Goal: Task Accomplishment & Management: Use online tool/utility

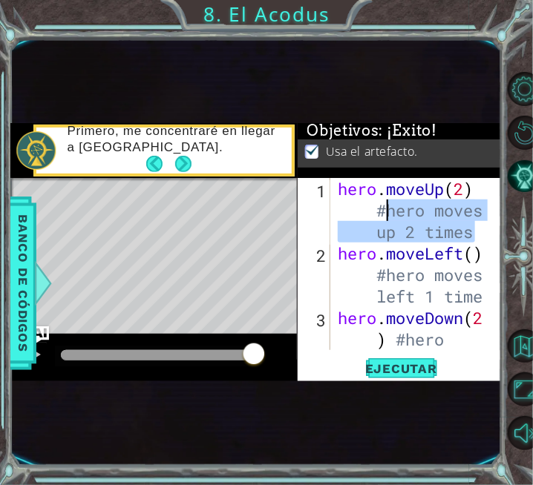
drag, startPoint x: 478, startPoint y: 237, endPoint x: 390, endPoint y: 211, distance: 91.8
click at [390, 211] on div "hero . moveUp ( 2 ) #hero moves up 2 times hero . moveLeft ( ) #hero moves left…" at bounding box center [415, 328] width 161 height 301
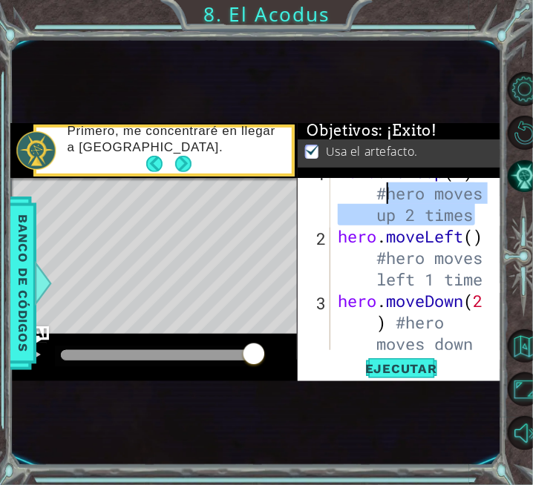
scroll to position [17, 0]
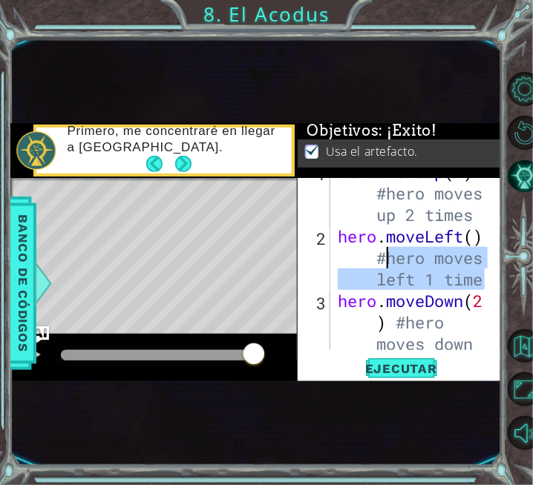
drag, startPoint x: 485, startPoint y: 283, endPoint x: 391, endPoint y: 256, distance: 97.9
click at [391, 256] on div "hero.moveUp(2) #hero moves up 2 times 1 2 3 4 hero . moveUp ( 2 ) #hero moves u…" at bounding box center [398, 264] width 202 height 172
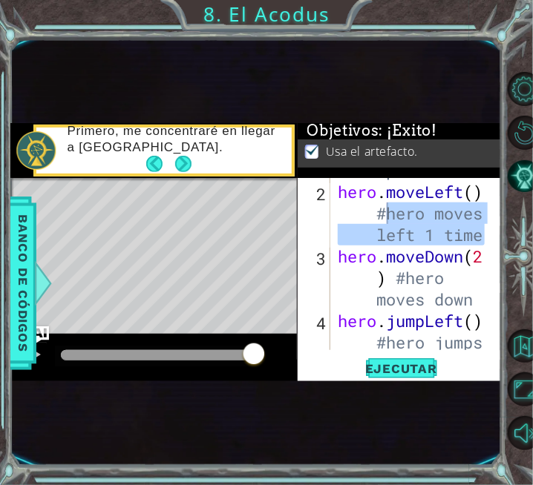
scroll to position [62, 0]
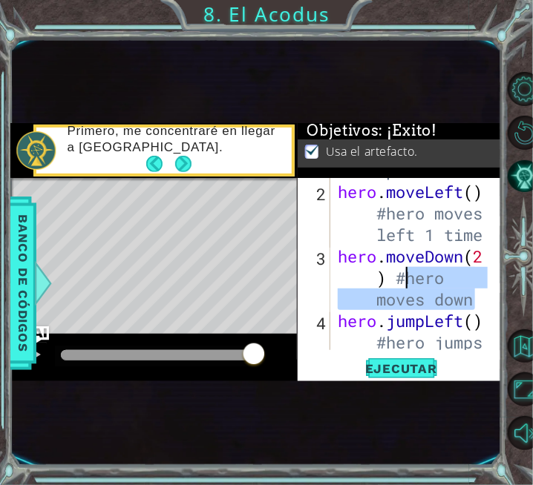
drag, startPoint x: 478, startPoint y: 303, endPoint x: 409, endPoint y: 277, distance: 72.8
click at [409, 277] on div "hero . moveUp ( 2 ) #hero moves up 2 times hero . moveLeft ( ) #hero moves left…" at bounding box center [415, 266] width 161 height 301
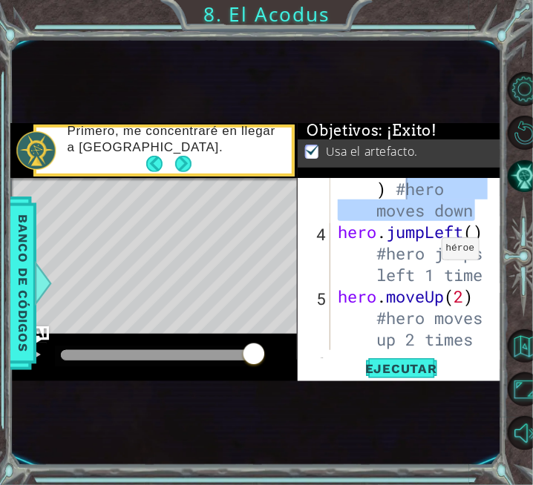
scroll to position [151, 0]
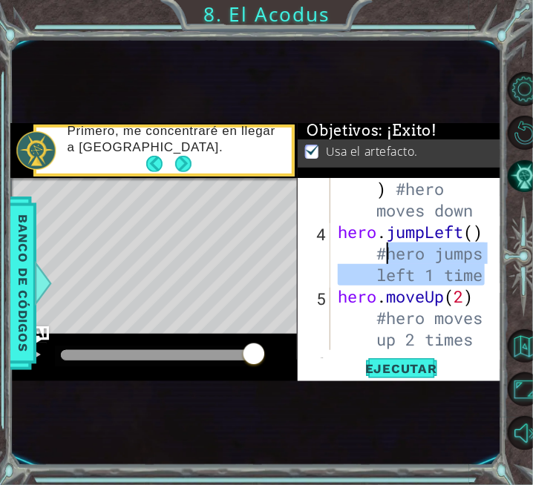
drag, startPoint x: 485, startPoint y: 276, endPoint x: 389, endPoint y: 256, distance: 97.8
click at [389, 256] on div "hero.moveDown(2) #hero moves down 3 4 5 6 7 8 hero . moveDown ( 2 ) #hero moves…" at bounding box center [398, 264] width 202 height 172
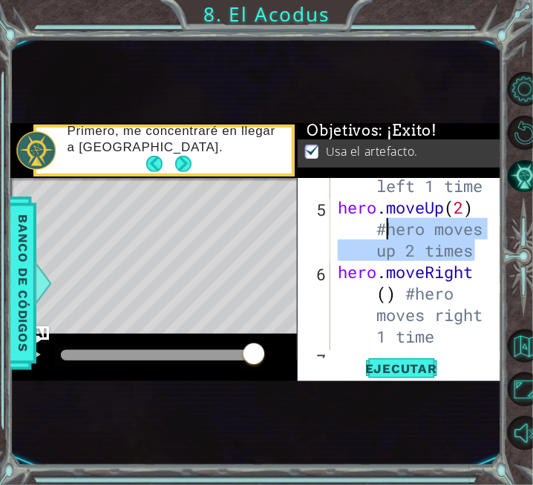
drag, startPoint x: 473, startPoint y: 252, endPoint x: 388, endPoint y: 226, distance: 89.2
click at [388, 226] on div "hero . jumpLeft ( ) #hero jumps left 1 time hero . moveUp ( 2 ) #hero moves up …" at bounding box center [415, 304] width 161 height 344
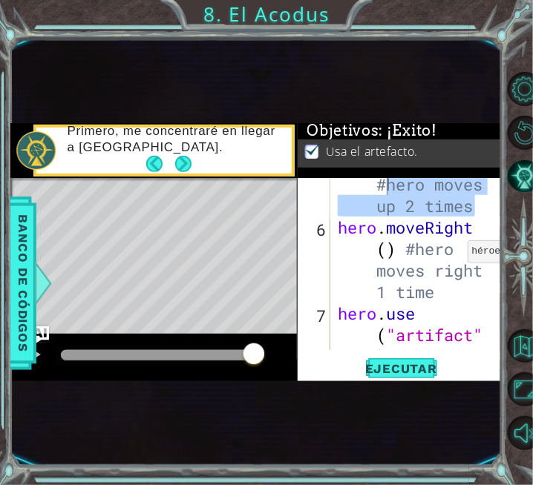
scroll to position [284, 0]
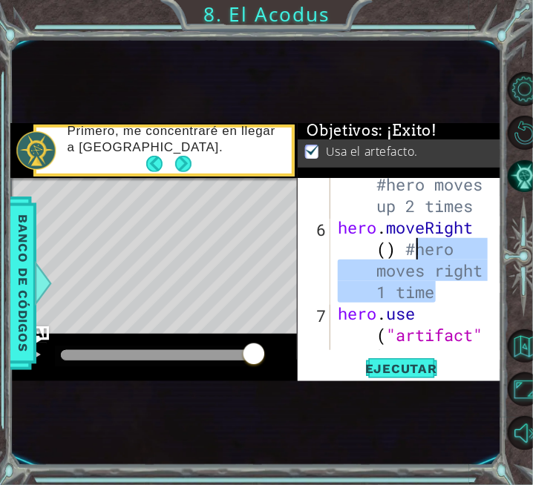
drag, startPoint x: 444, startPoint y: 292, endPoint x: 413, endPoint y: 251, distance: 50.9
click at [413, 251] on div "hero . moveUp ( 2 ) #hero moves up 2 times hero . moveRight ( ) #hero moves rig…" at bounding box center [415, 324] width 161 height 344
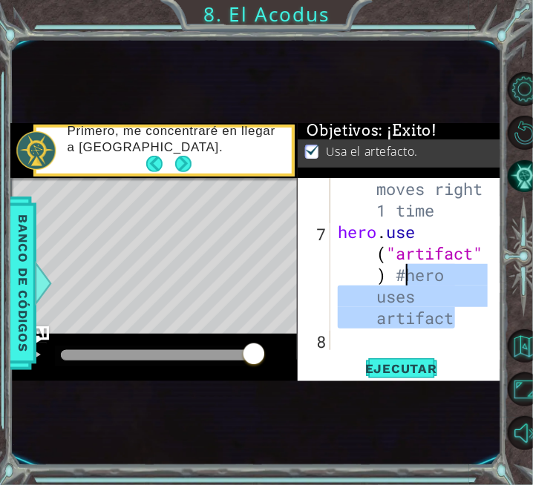
drag, startPoint x: 454, startPoint y: 323, endPoint x: 409, endPoint y: 279, distance: 62.9
click at [409, 279] on div "hero . moveRight ( ) #hero moves right 1 time hero . use ( "artifact" ) #hero u…" at bounding box center [415, 275] width 161 height 280
type textarea "hero.use("artifact") #hero uses artifact"
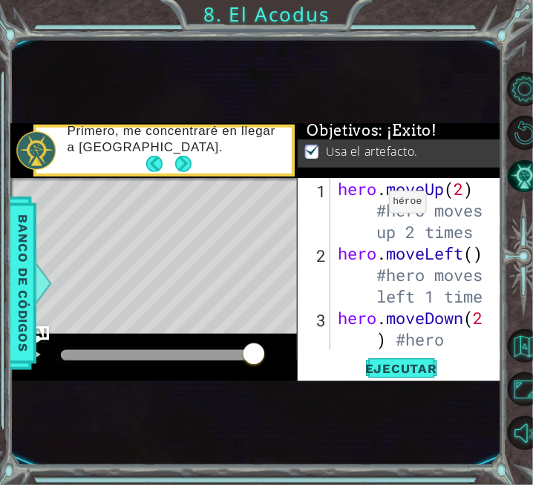
click at [231, 62] on div "1 ההההההההההההההההההההההההההההההההההההההההההההההההההההההההההההההההההההההההההההה…" at bounding box center [255, 252] width 490 height 427
click at [408, 369] on span "Ejecutar" at bounding box center [401, 368] width 102 height 15
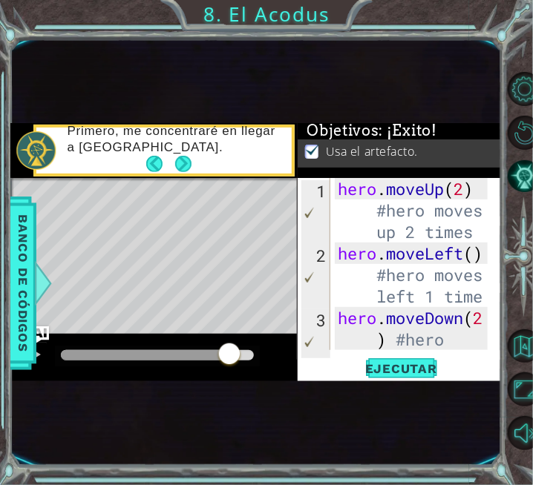
drag, startPoint x: 70, startPoint y: 351, endPoint x: 258, endPoint y: 351, distance: 187.7
click at [243, 351] on div at bounding box center [229, 355] width 27 height 27
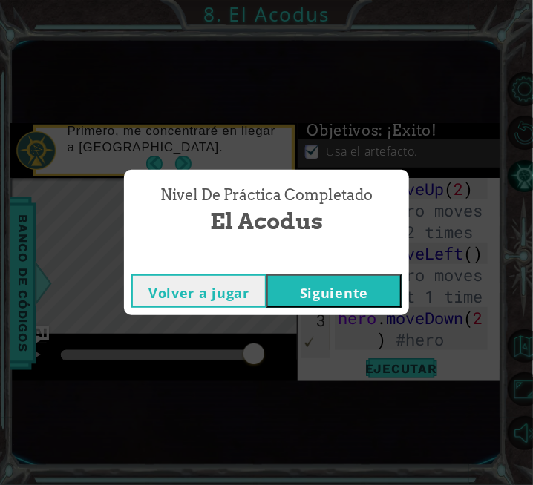
click at [312, 295] on button "Siguiente" at bounding box center [333, 290] width 135 height 33
